Goal: Task Accomplishment & Management: Manage account settings

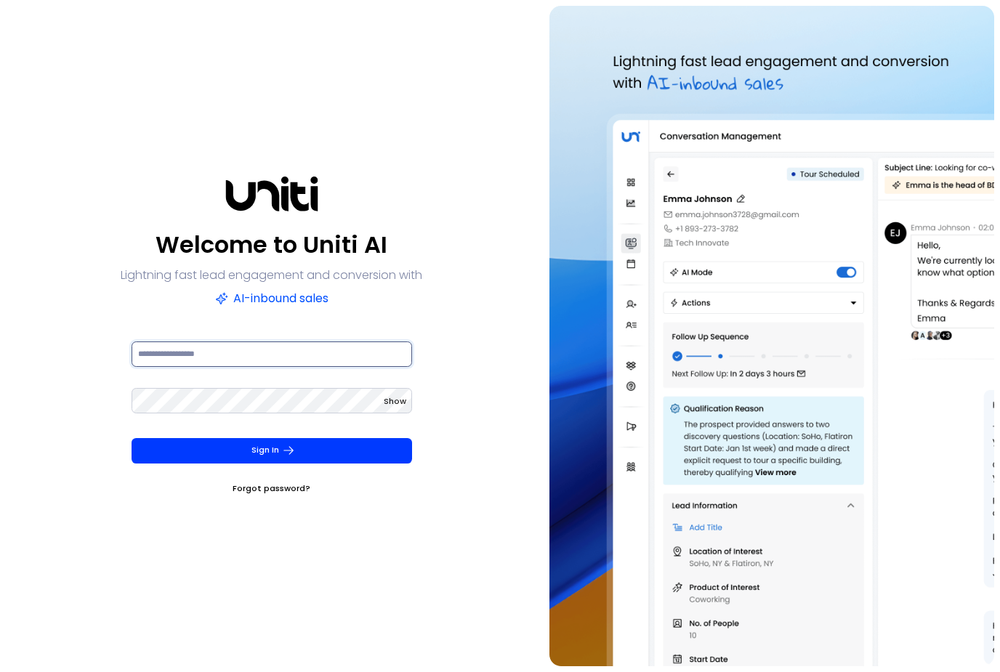
click at [234, 367] on input at bounding box center [272, 354] width 281 height 25
type input "**********"
click at [272, 464] on button "Sign In" at bounding box center [272, 450] width 281 height 25
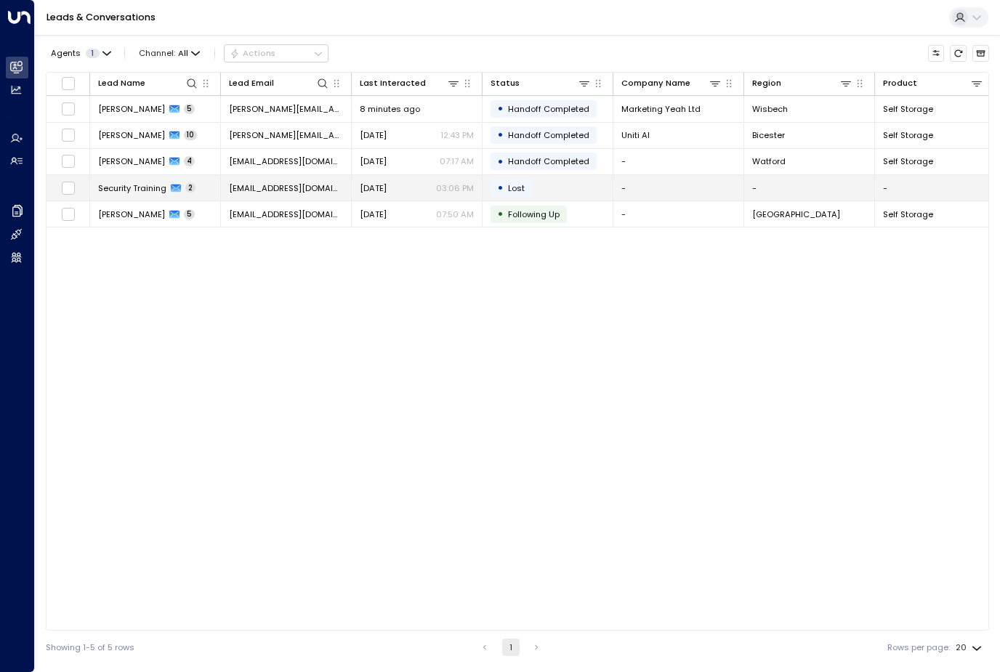
click at [140, 187] on span "Security Training" at bounding box center [132, 188] width 68 height 12
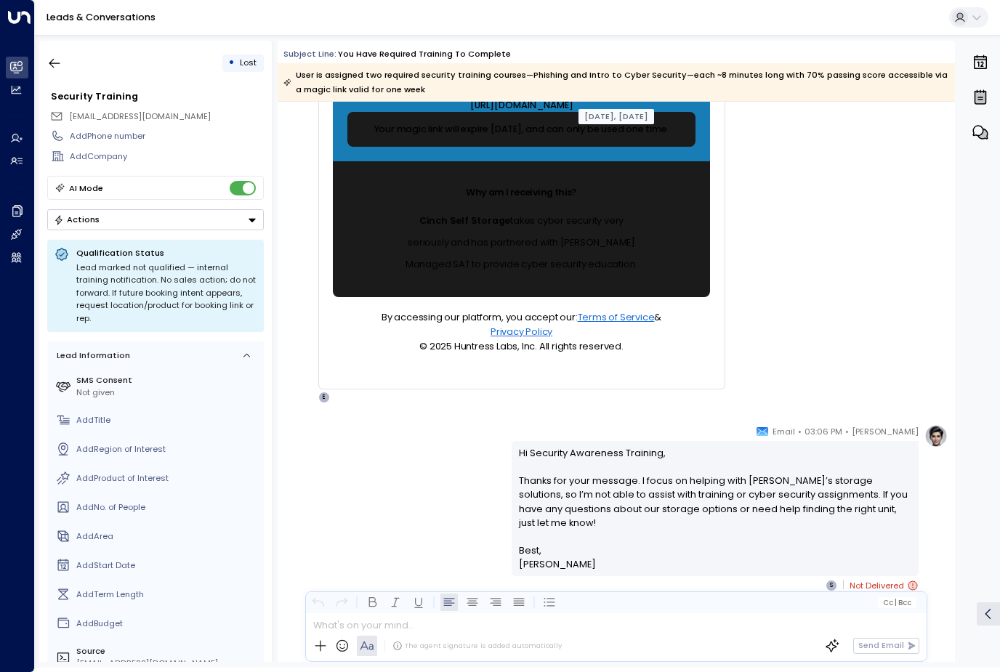
scroll to position [658, 0]
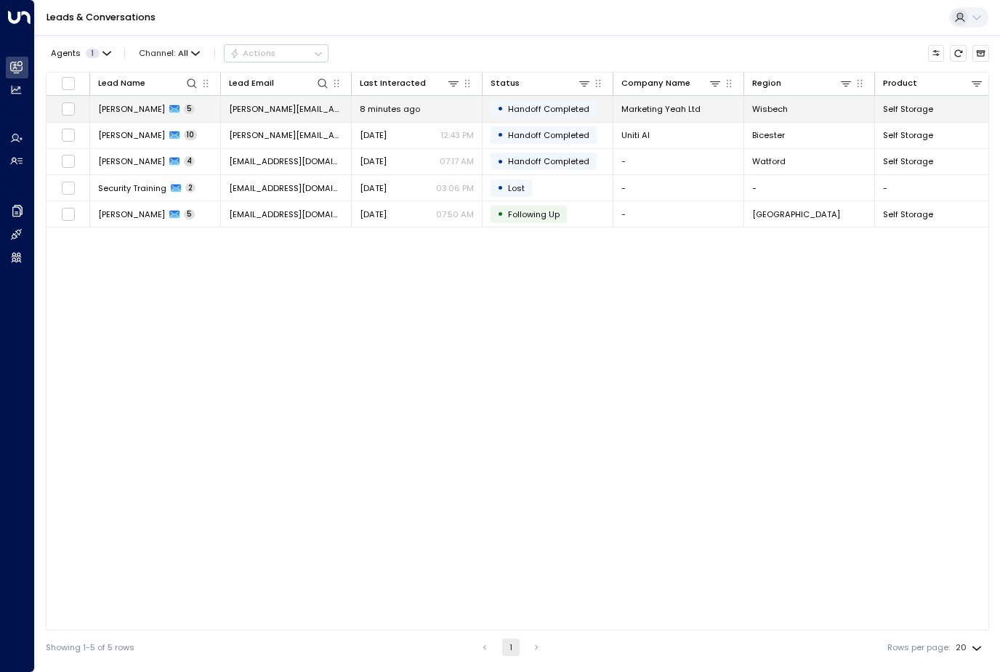
click at [127, 110] on span "[PERSON_NAME]" at bounding box center [131, 109] width 67 height 12
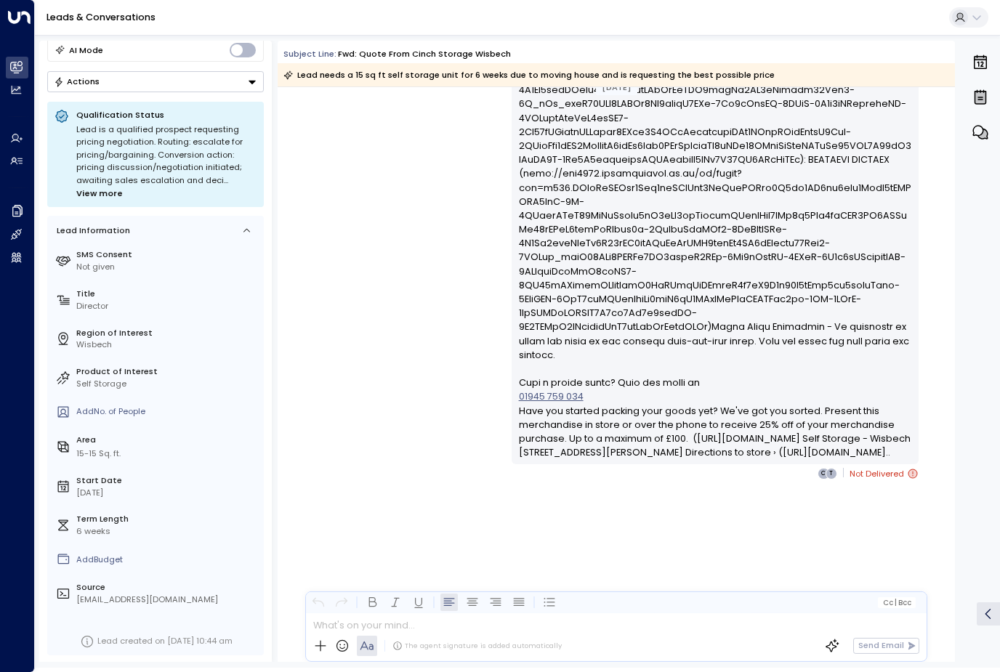
scroll to position [1878, 0]
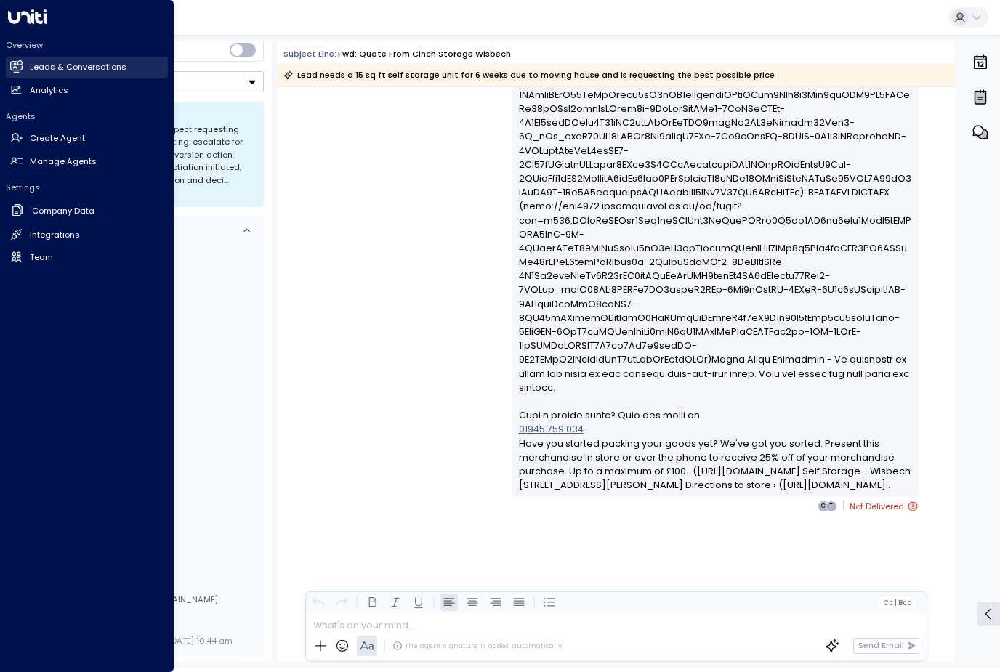
click at [83, 73] on link "Leads & Conversations Leads & Conversations" at bounding box center [87, 68] width 162 height 22
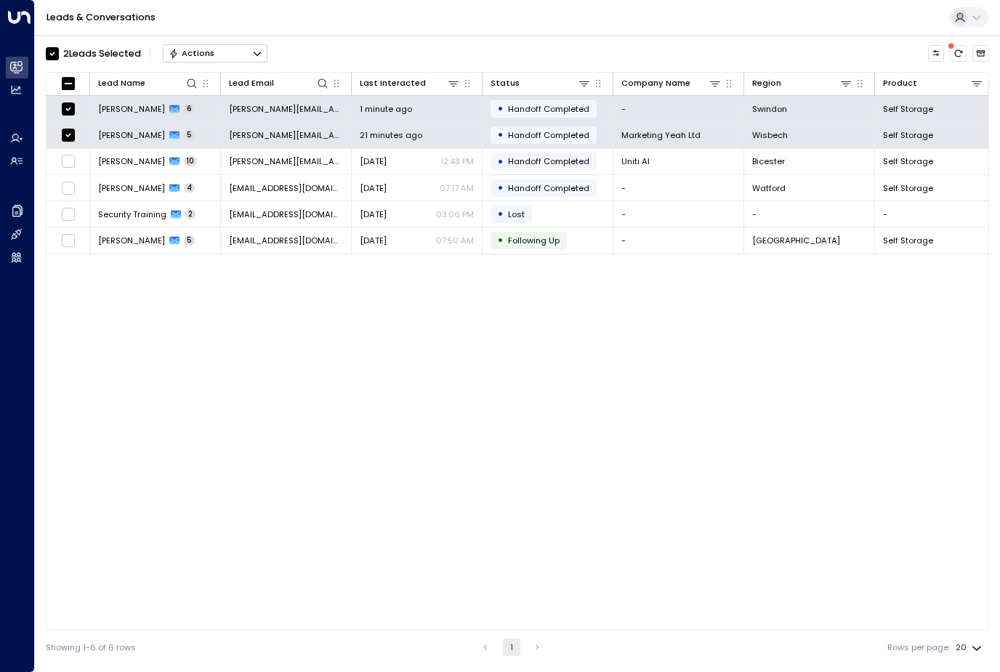
click at [193, 51] on div "Actions" at bounding box center [192, 53] width 46 height 10
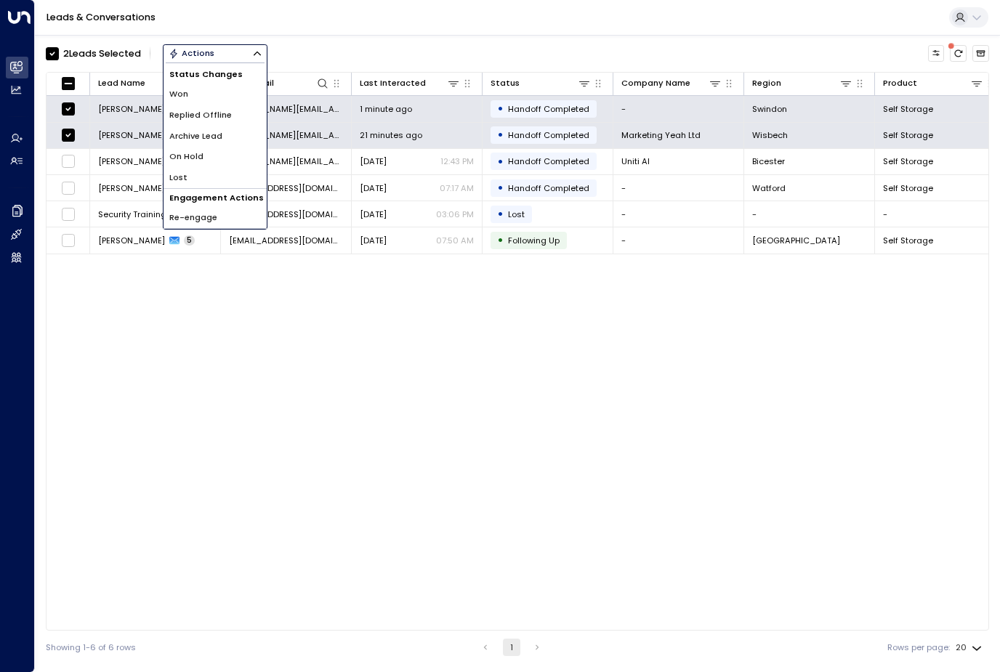
click at [403, 30] on div "Leads & Conversations" at bounding box center [517, 18] width 965 height 36
